Goal: Task Accomplishment & Management: Use online tool/utility

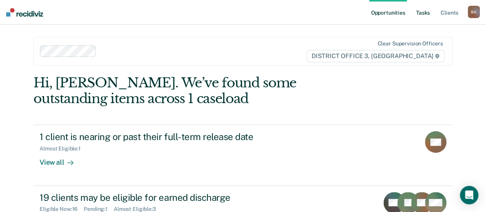
click at [428, 14] on link "Tasks" at bounding box center [423, 12] width 17 height 25
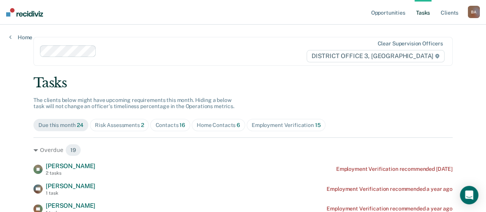
click at [225, 129] on span "Home Contacts 6" at bounding box center [218, 125] width 53 height 12
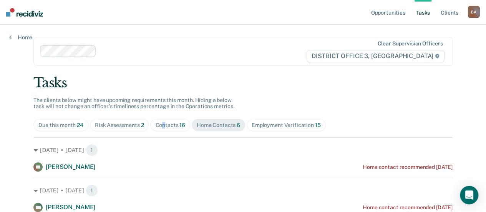
click at [163, 128] on span "Contacts 16" at bounding box center [170, 125] width 40 height 12
click at [170, 123] on div "Contacts 16" at bounding box center [170, 125] width 30 height 7
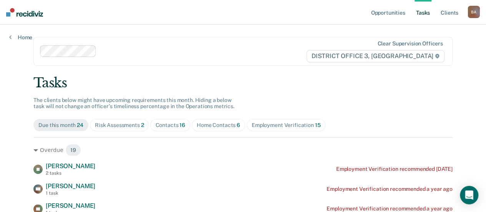
click at [122, 123] on div "Risk Assessments 2" at bounding box center [119, 125] width 49 height 7
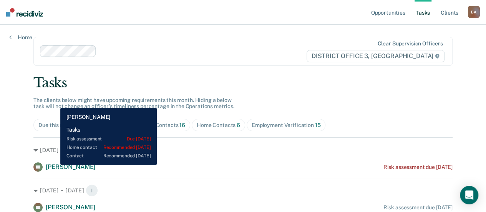
click at [55, 165] on span "[PERSON_NAME]" at bounding box center [71, 166] width 50 height 7
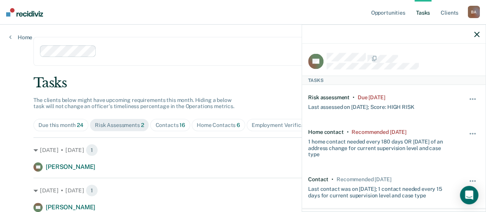
click at [271, 28] on main "Clear supervision officers DISTRICT OFFICE 3, [PERSON_NAME] Tasks The clients b…" at bounding box center [243, 125] width 438 height 200
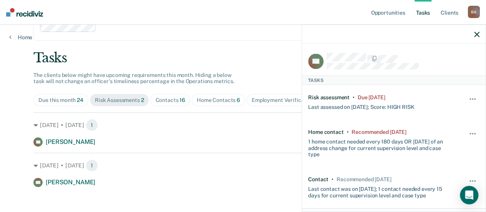
scroll to position [30, 0]
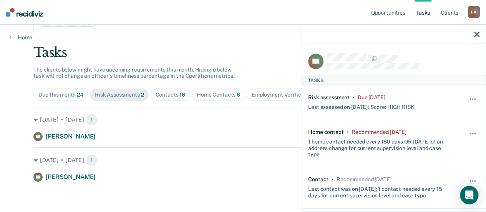
click at [281, 95] on div "Employment Verification 15" at bounding box center [286, 95] width 69 height 7
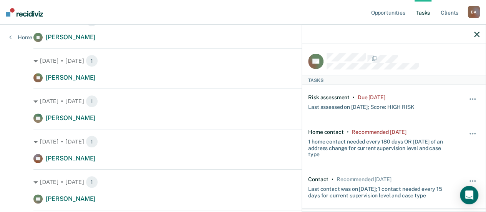
scroll to position [0, 0]
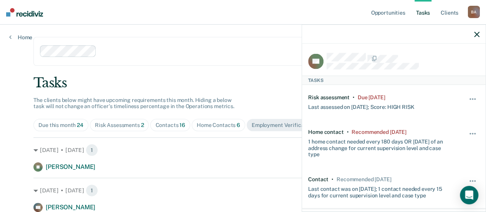
click at [222, 6] on nav "Opportunities Tasks Client s [PERSON_NAME] Profile How it works Log Out" at bounding box center [243, 12] width 486 height 25
